Goal: Information Seeking & Learning: Check status

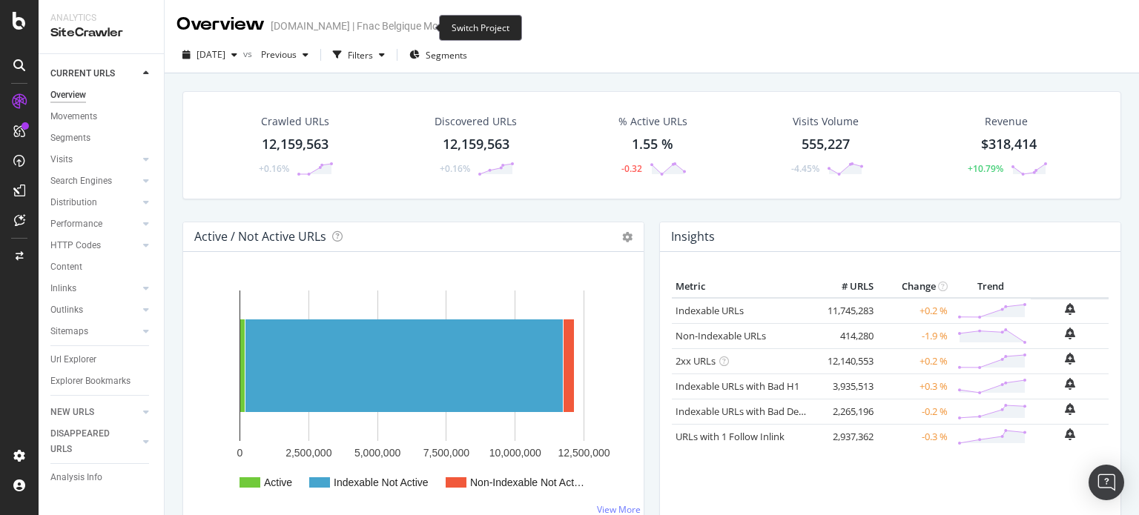
click at [460, 25] on icon "arrow-right-arrow-left" at bounding box center [464, 26] width 9 height 10
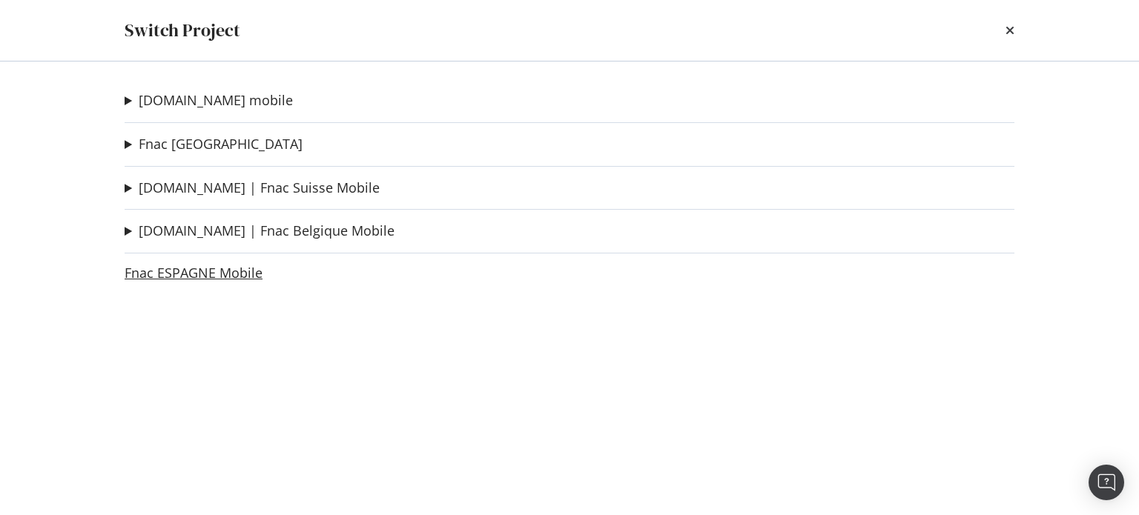
click at [208, 272] on link "Fnac ESPAGNE Mobile" at bounding box center [194, 273] width 138 height 16
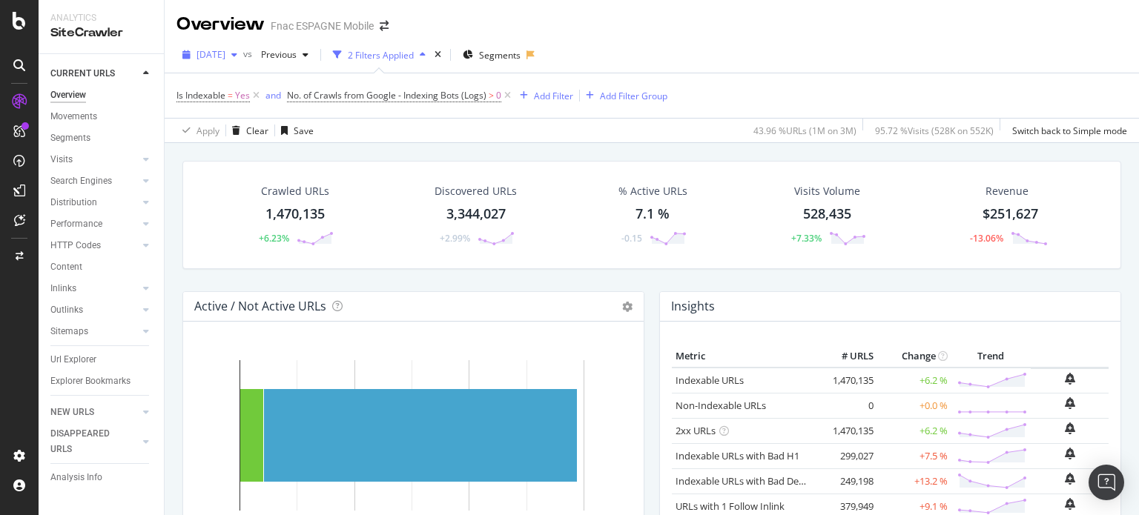
click at [237, 56] on icon "button" at bounding box center [234, 54] width 6 height 9
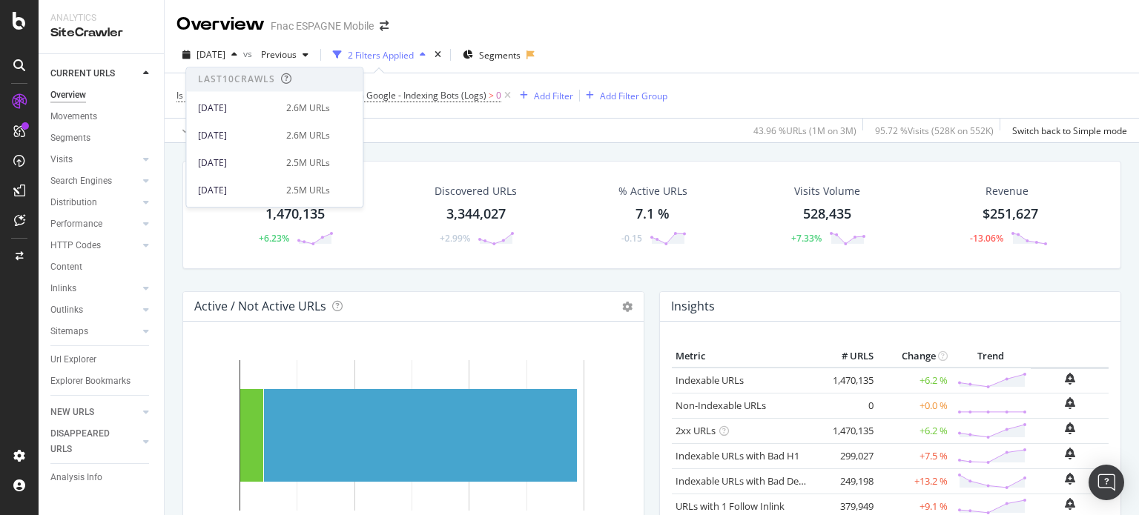
click at [262, 96] on div "2025 Oct. 1st 2.6M URLs" at bounding box center [274, 104] width 176 height 27
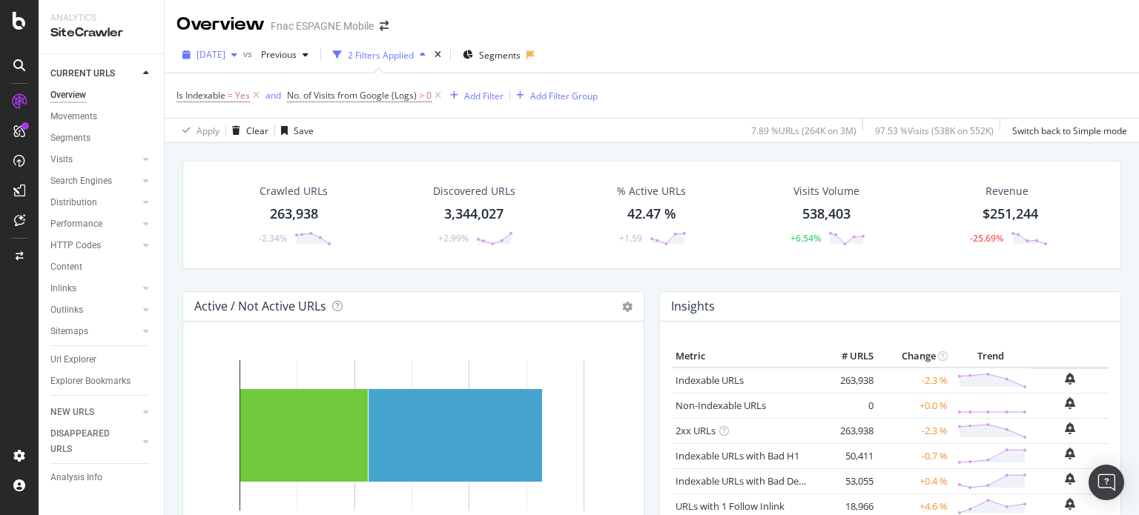
click at [206, 49] on span "[DATE]" at bounding box center [210, 54] width 29 height 13
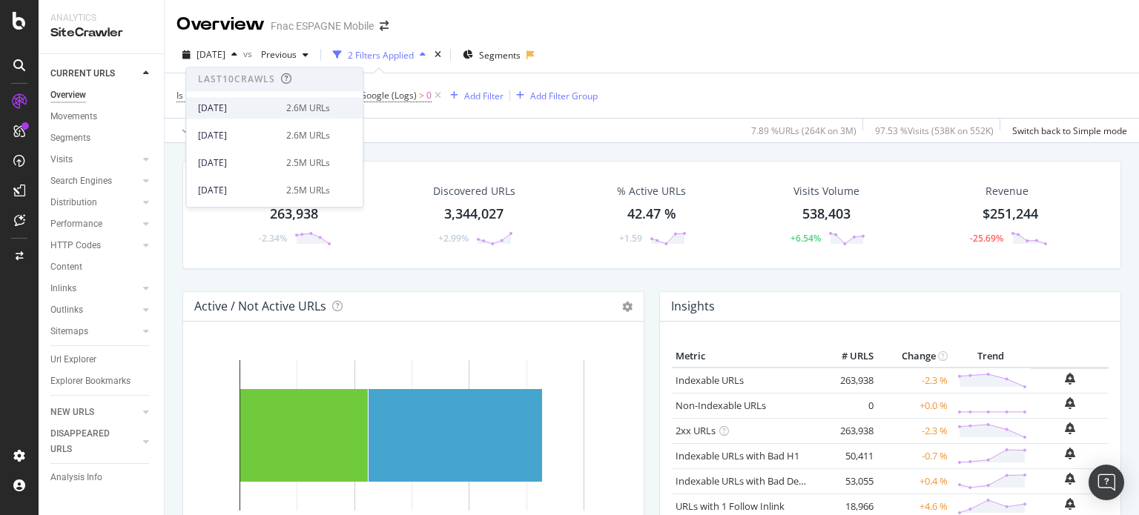
click at [212, 105] on div "[DATE]" at bounding box center [237, 108] width 79 height 13
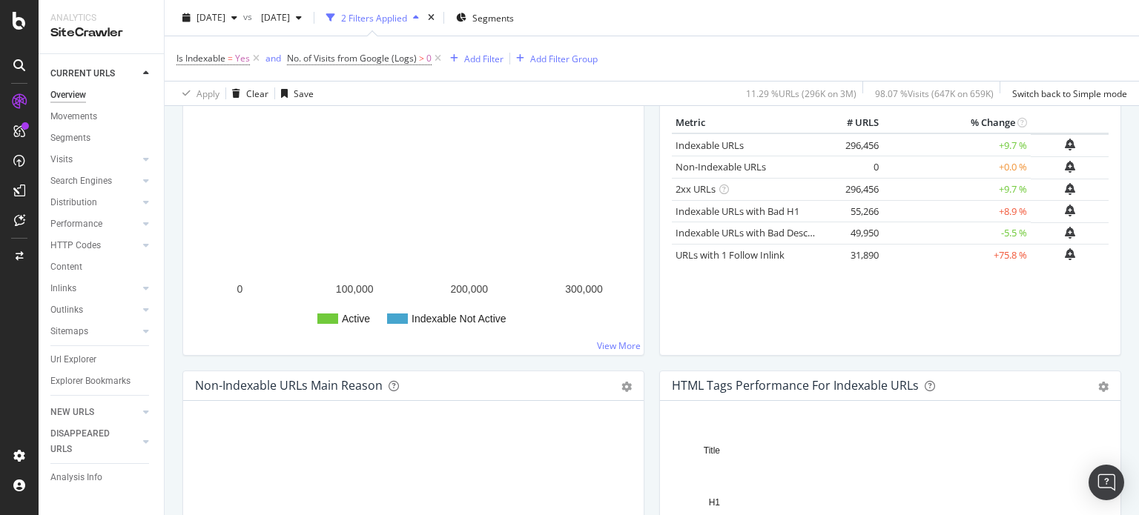
scroll to position [371, 0]
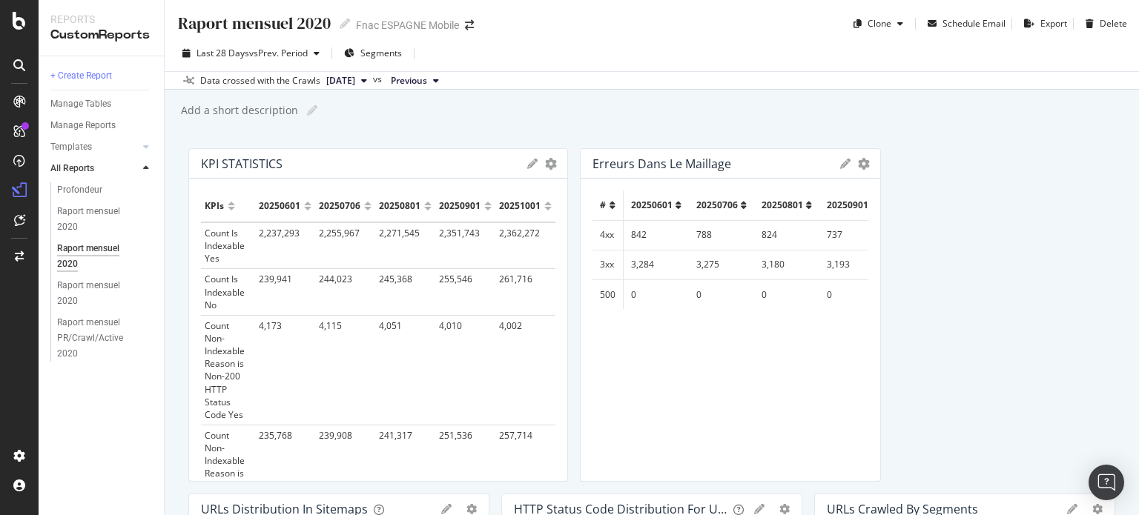
drag, startPoint x: 483, startPoint y: 265, endPoint x: 543, endPoint y: 265, distance: 60.1
click at [543, 265] on div "KPI STATISTICS KPIs Table Edit KPIs Apply Filter Export as CSV Delete Add to Cu…" at bounding box center [378, 315] width 380 height 334
drag, startPoint x: 868, startPoint y: 300, endPoint x: 1094, endPoint y: 330, distance: 228.2
click at [1138, 331] on html "Reports CustomReports + Create Report Manage Tables Manage Reports Templates AI…" at bounding box center [569, 257] width 1139 height 515
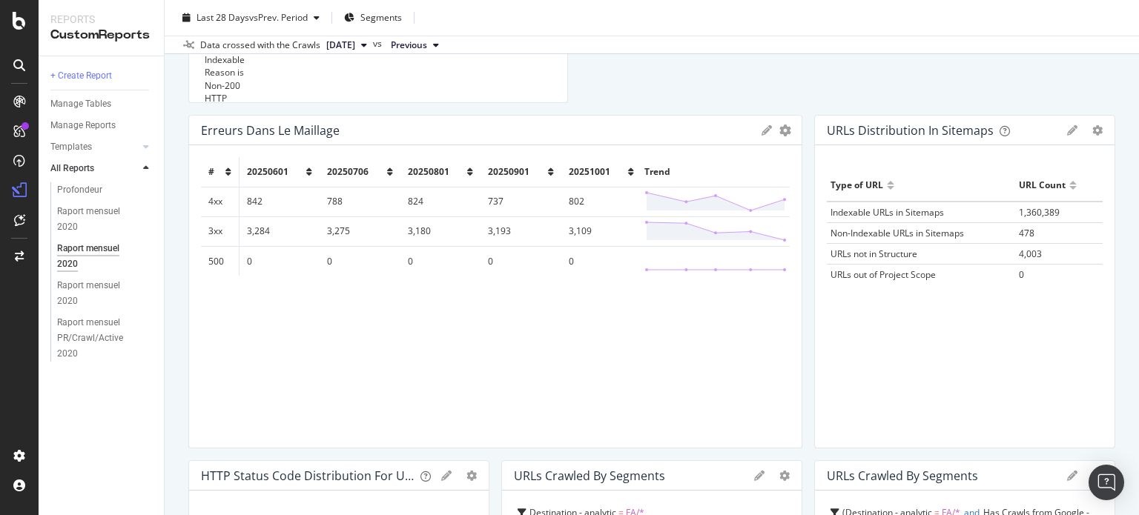
scroll to position [297, 0]
